Goal: Transaction & Acquisition: Download file/media

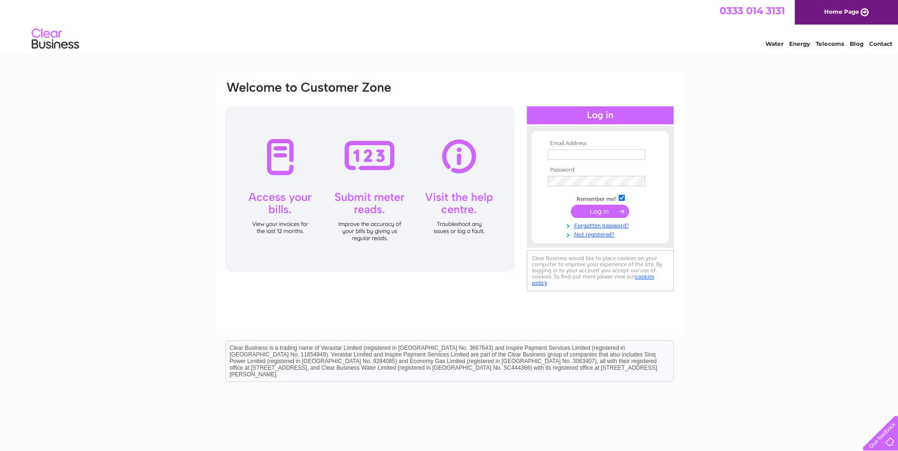
type input "accounts@hrgrayhaulage.co.uk"
click at [608, 213] on input "submit" at bounding box center [600, 211] width 58 height 13
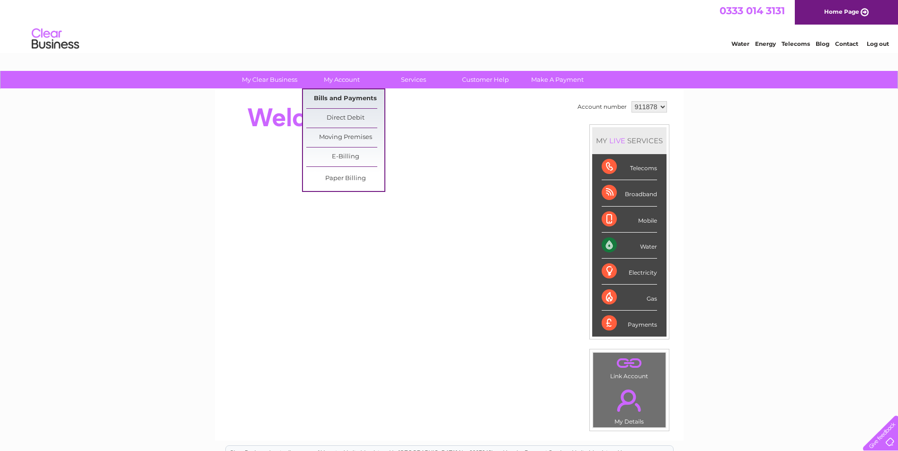
click at [344, 96] on link "Bills and Payments" at bounding box center [345, 98] width 78 height 19
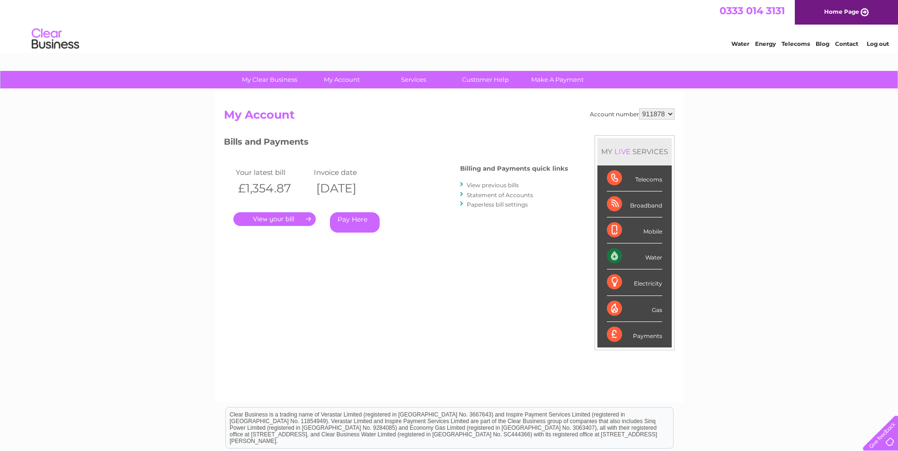
click at [282, 220] on link "." at bounding box center [274, 219] width 82 height 14
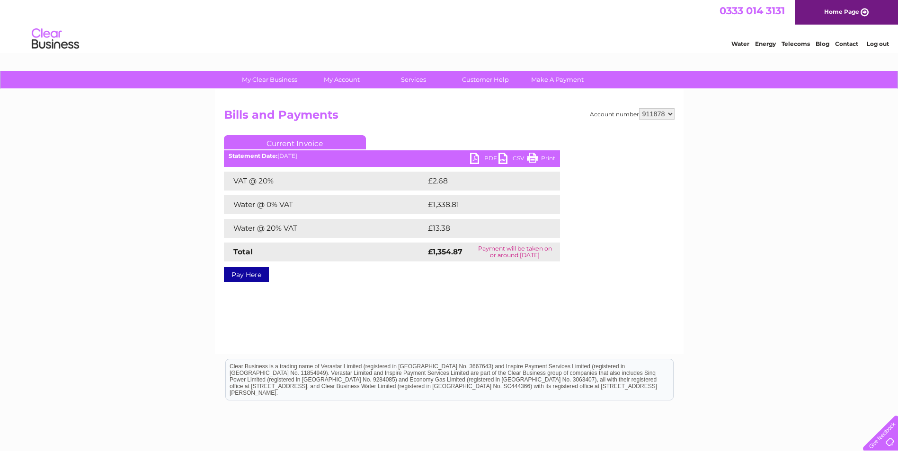
click at [486, 159] on link "PDF" at bounding box center [484, 160] width 28 height 14
